Goal: Task Accomplishment & Management: Manage account settings

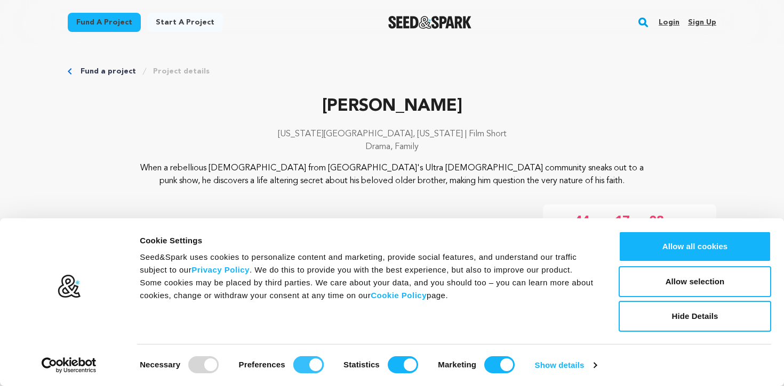
click at [314, 369] on input "Preferences" at bounding box center [308, 365] width 30 height 17
checkbox input "false"
click at [401, 367] on input "Statistics" at bounding box center [403, 365] width 30 height 17
checkbox input "false"
click at [487, 363] on input "Marketing" at bounding box center [499, 365] width 30 height 17
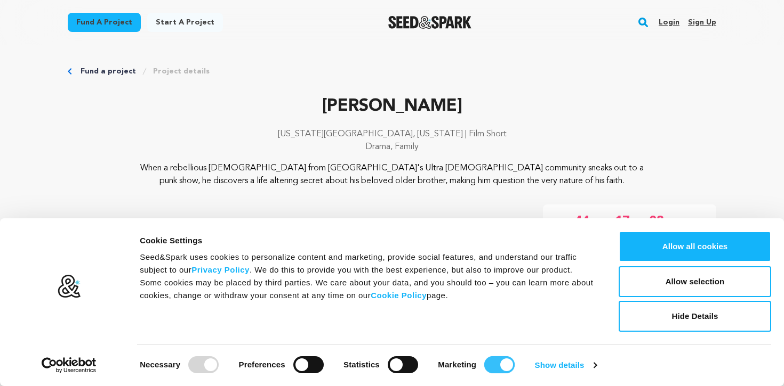
checkbox input "false"
click at [656, 292] on button "Allow selection" at bounding box center [694, 282] width 152 height 31
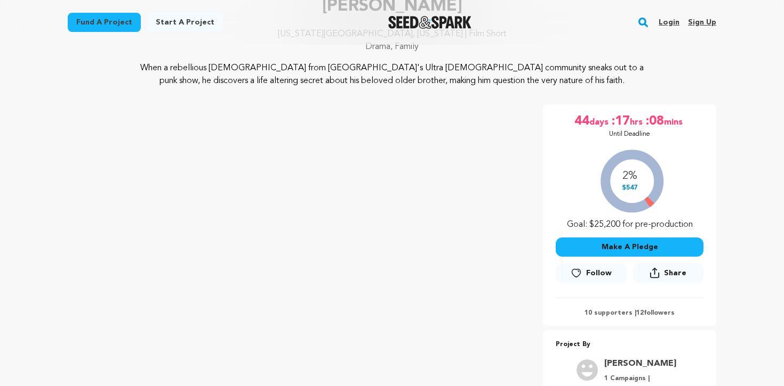
scroll to position [110, 0]
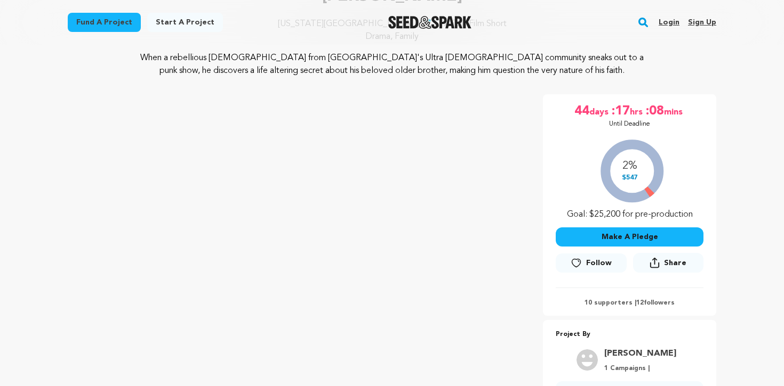
click at [630, 168] on div "2% $547 Goal: $25,200 for pre-production" at bounding box center [629, 177] width 148 height 88
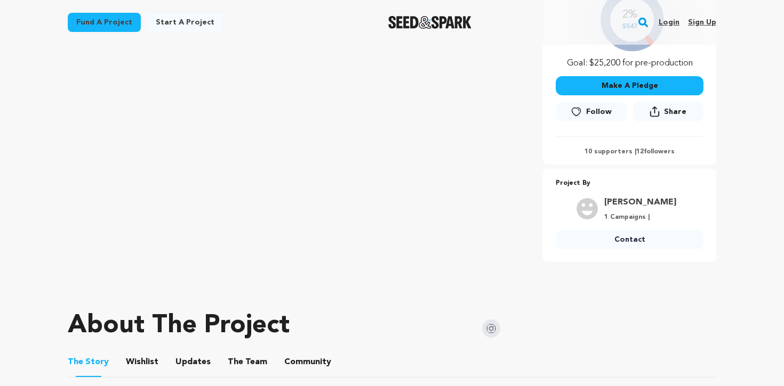
scroll to position [267, 0]
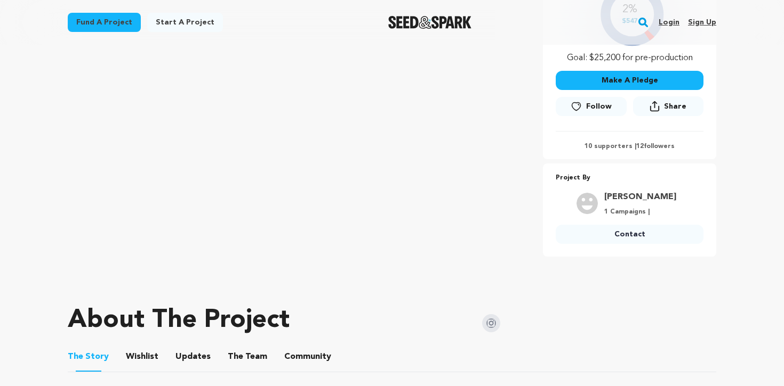
click at [618, 144] on p "10 supporters | 12 followers" at bounding box center [629, 146] width 148 height 9
click at [659, 146] on p "10 supporters | 12 followers" at bounding box center [629, 146] width 148 height 9
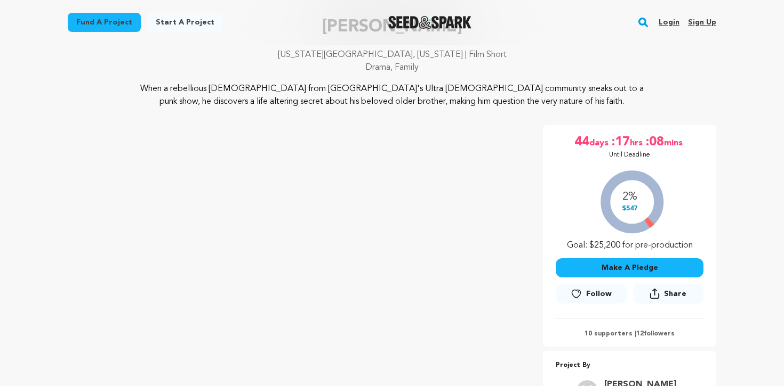
scroll to position [25, 0]
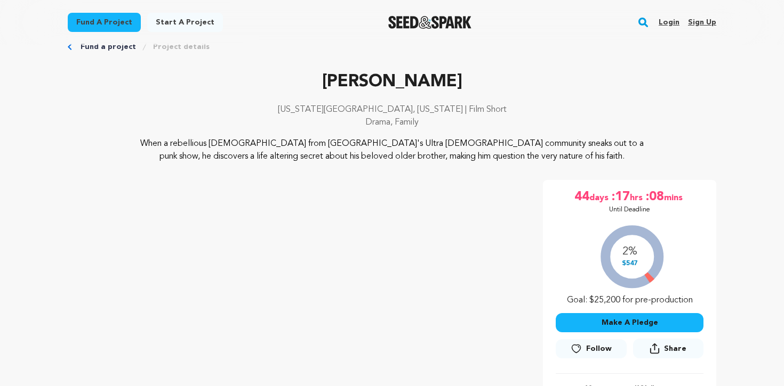
click at [630, 262] on div "2% $547 Goal: $25,200 for pre-production" at bounding box center [629, 263] width 148 height 88
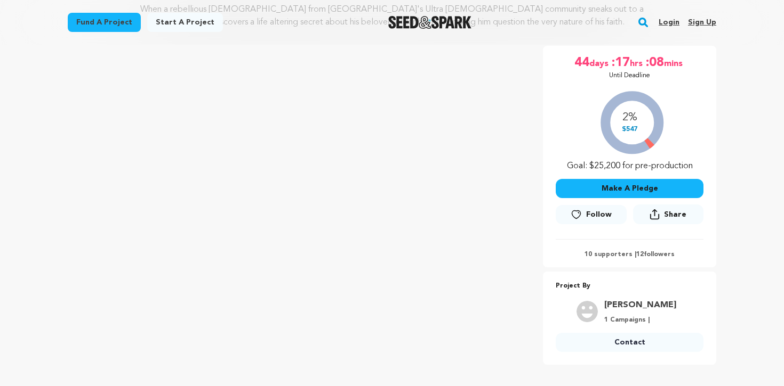
scroll to position [158, 0]
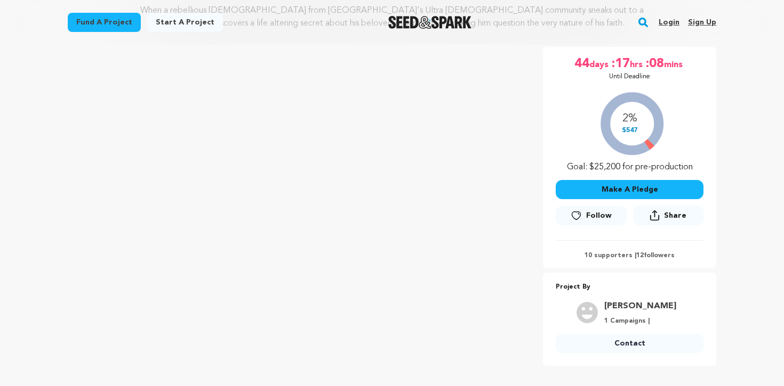
click at [671, 20] on link "Login" at bounding box center [668, 22] width 21 height 17
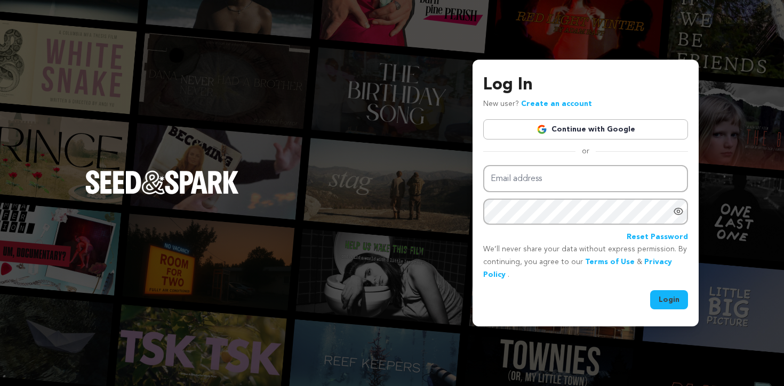
click at [570, 134] on link "Continue with Google" at bounding box center [585, 129] width 205 height 20
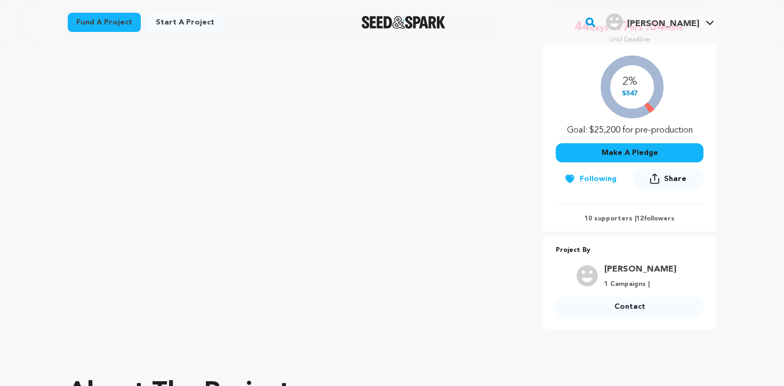
scroll to position [223, 0]
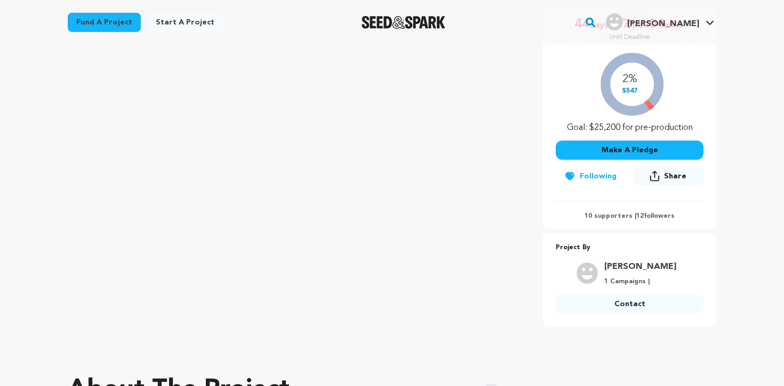
click at [602, 216] on p "10 supporters | 12 followers" at bounding box center [629, 216] width 148 height 9
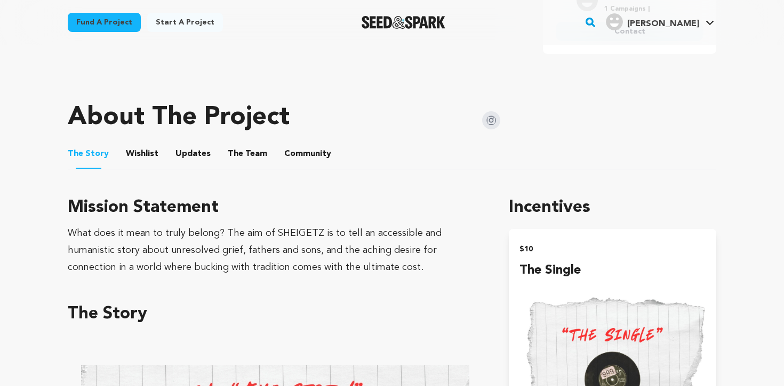
scroll to position [496, 0]
click at [299, 156] on button "Community" at bounding box center [308, 156] width 26 height 26
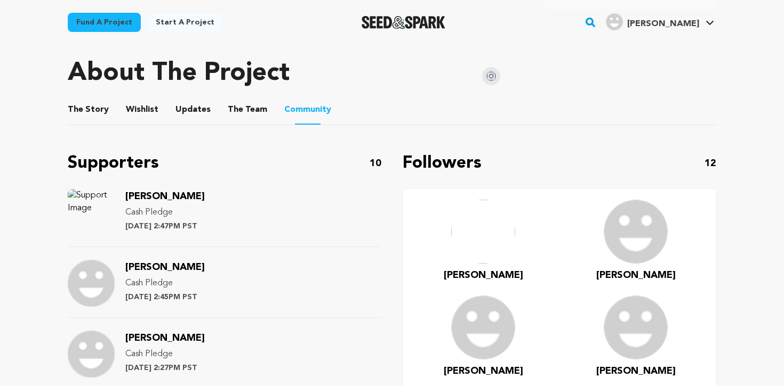
scroll to position [537, 0]
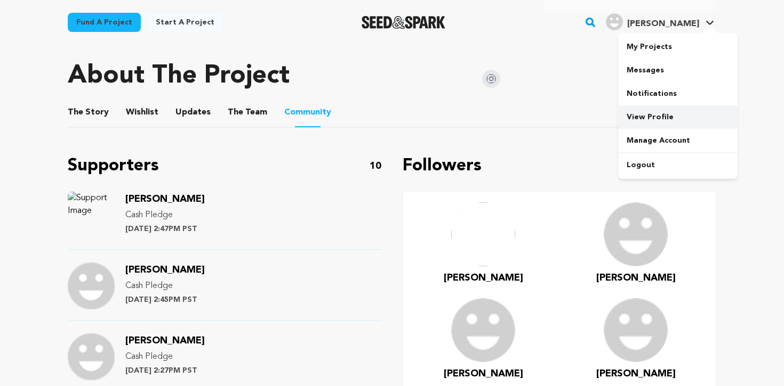
click at [652, 116] on link "View Profile" at bounding box center [677, 117] width 119 height 23
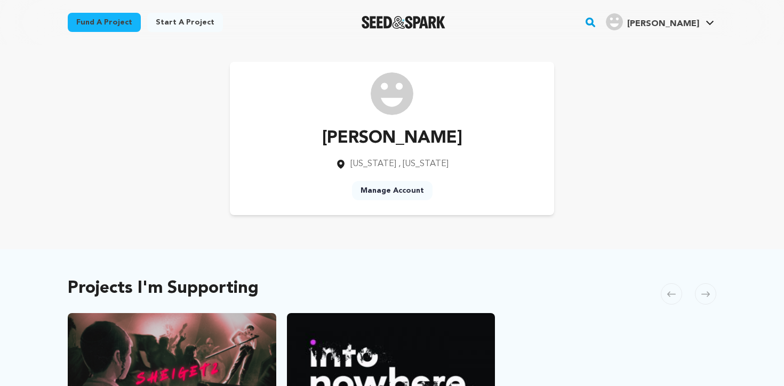
click at [405, 188] on link "Manage Account" at bounding box center [392, 190] width 80 height 19
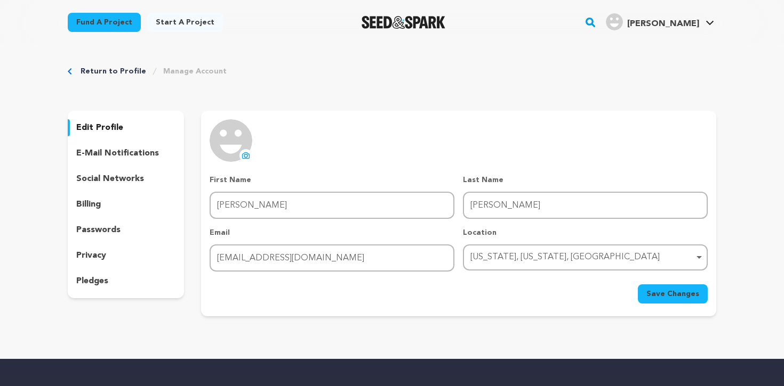
click at [245, 156] on icon at bounding box center [245, 155] width 9 height 9
click at [246, 157] on icon at bounding box center [246, 156] width 4 height 3
click at [694, 294] on span "Save Changes" at bounding box center [672, 294] width 53 height 11
click at [246, 157] on icon at bounding box center [246, 156] width 4 height 3
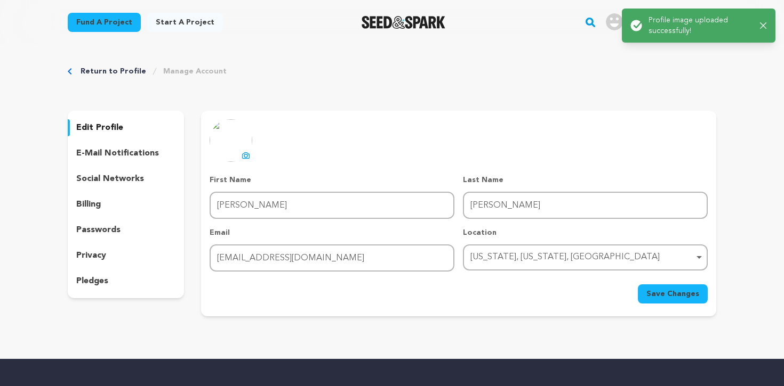
click at [244, 154] on icon at bounding box center [245, 155] width 9 height 9
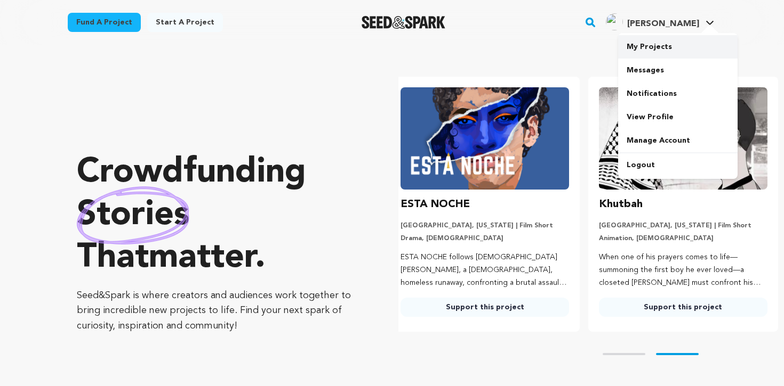
scroll to position [0, 206]
click at [651, 142] on link "Manage Account" at bounding box center [677, 140] width 119 height 23
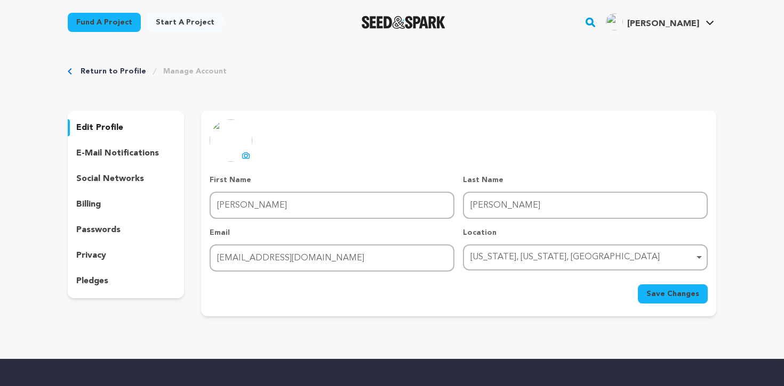
click at [248, 155] on icon at bounding box center [246, 156] width 4 height 3
click at [246, 159] on icon at bounding box center [245, 155] width 9 height 9
click at [244, 156] on icon at bounding box center [246, 156] width 4 height 3
click at [247, 151] on icon at bounding box center [245, 155] width 9 height 9
click at [246, 155] on icon at bounding box center [246, 156] width 4 height 3
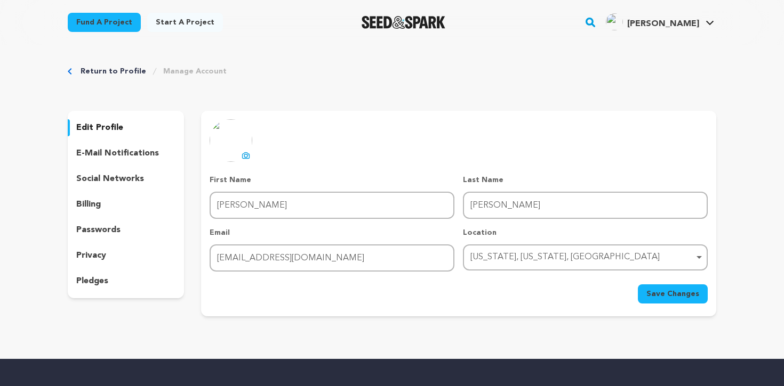
click at [247, 154] on icon at bounding box center [245, 155] width 9 height 9
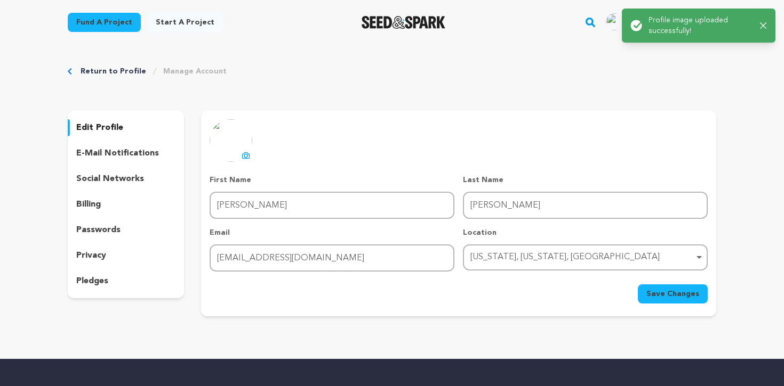
click at [246, 155] on icon at bounding box center [245, 155] width 9 height 9
click at [243, 154] on icon at bounding box center [245, 155] width 7 height 6
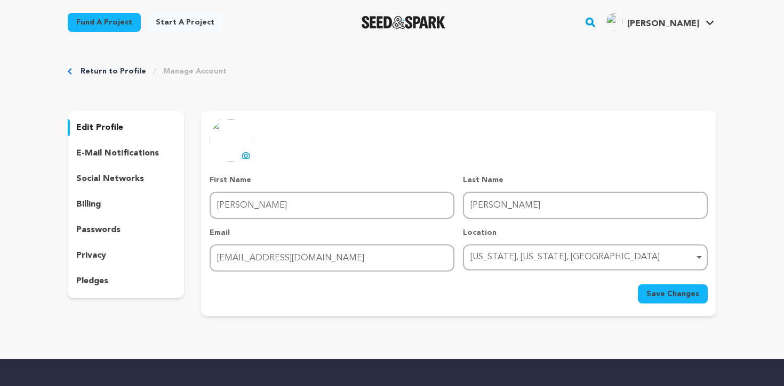
click at [664, 296] on span "Save Changes" at bounding box center [672, 294] width 53 height 11
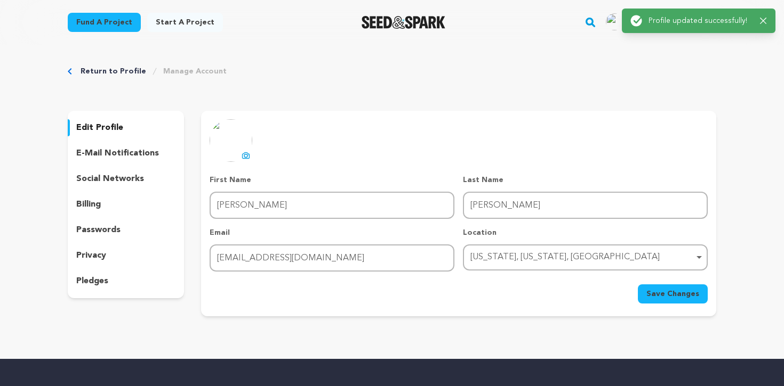
click at [392, 21] on img "Seed&Spark Homepage" at bounding box center [403, 22] width 84 height 13
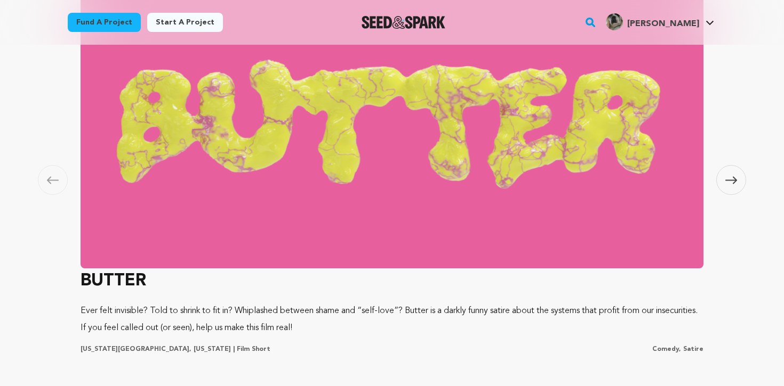
scroll to position [0, 180]
